Goal: Task Accomplishment & Management: Complete application form

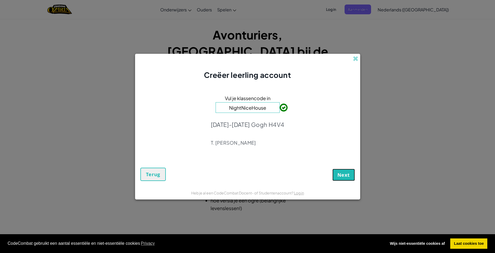
click at [347, 174] on span "Next" at bounding box center [343, 175] width 12 height 6
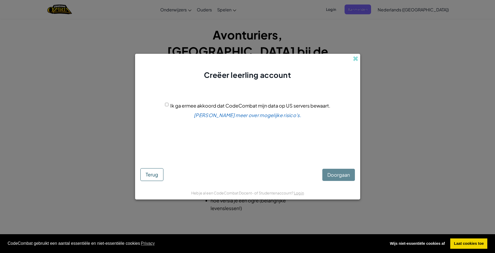
click at [166, 106] on input "Ik ga ermee akkoord dat CodeCombat mijn data op US servers bewaart." at bounding box center [166, 104] width 3 height 3
checkbox input "true"
click at [344, 170] on button "Doorgaan" at bounding box center [338, 175] width 33 height 12
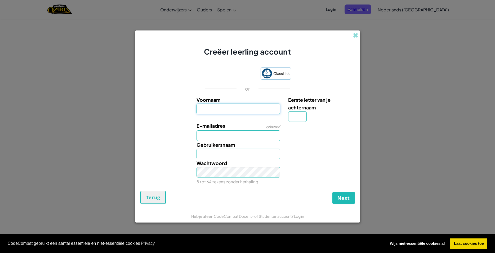
click at [233, 114] on input "Voornaam" at bounding box center [239, 109] width 84 height 11
click at [301, 216] on link "Log in" at bounding box center [299, 216] width 10 height 5
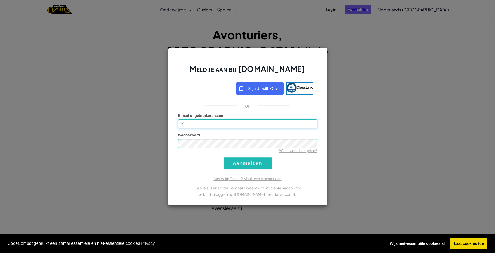
type input "!"
click at [261, 166] on input "Aanmelden" at bounding box center [248, 163] width 48 height 12
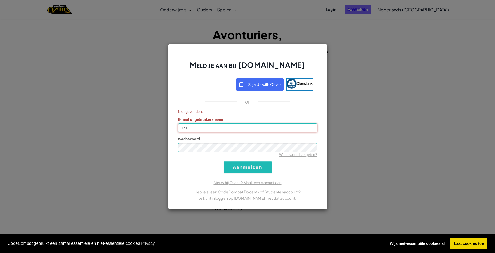
click at [195, 126] on input "16130" at bounding box center [247, 127] width 139 height 9
type input "[EMAIL_ADDRESS][DOMAIN_NAME]"
click at [242, 172] on input "Aanmelden" at bounding box center [248, 167] width 48 height 12
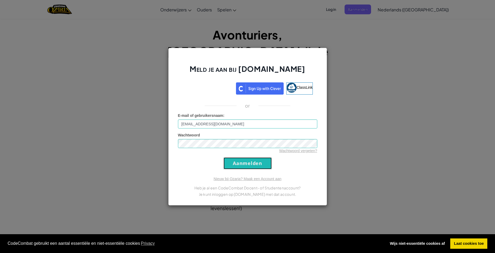
click at [239, 165] on input "Aanmelden" at bounding box center [248, 163] width 48 height 12
